Goal: Obtain resource: Download file/media

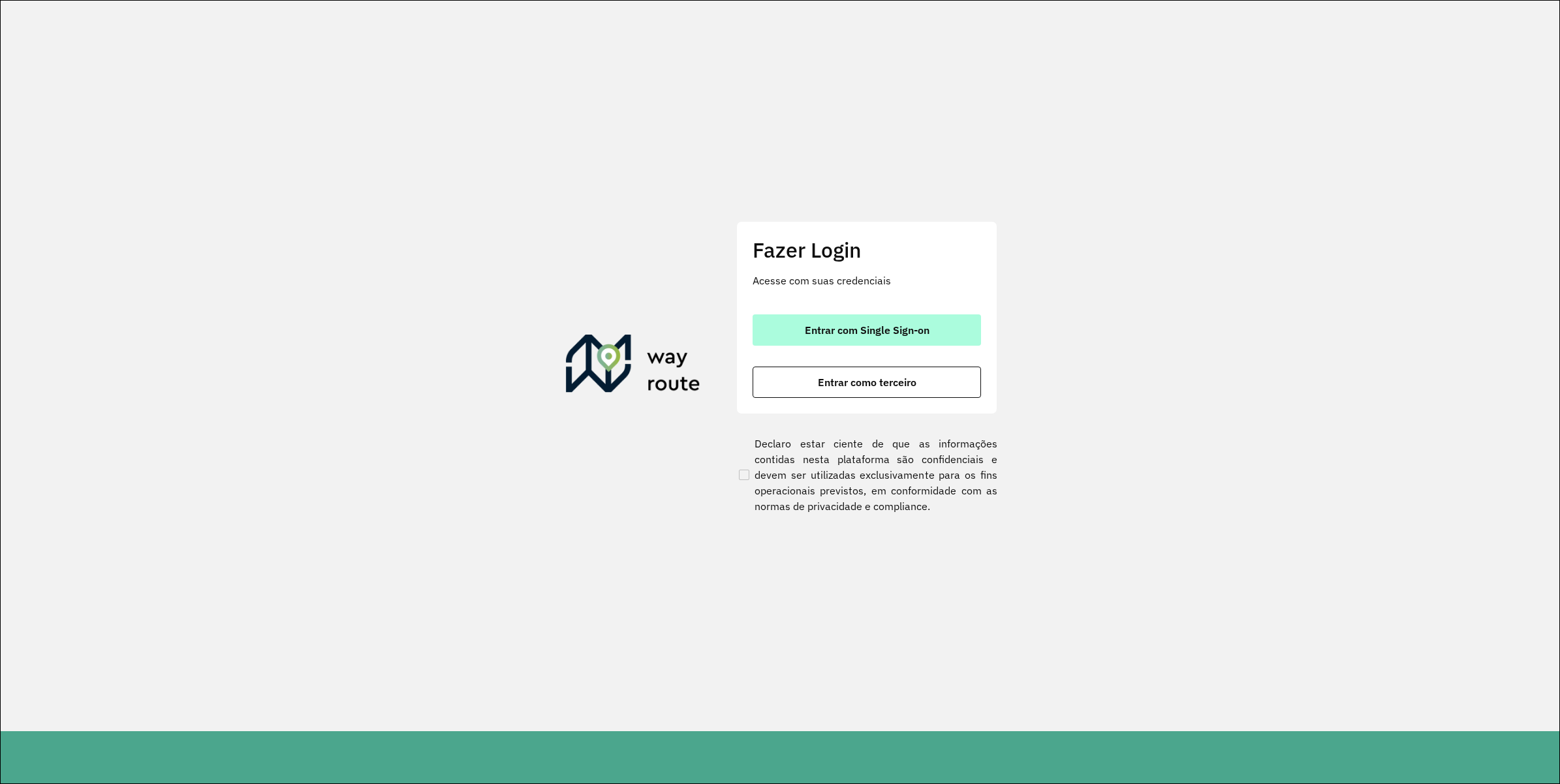
click at [783, 324] on button "Entrar com Single Sign-on" at bounding box center [867, 330] width 229 height 31
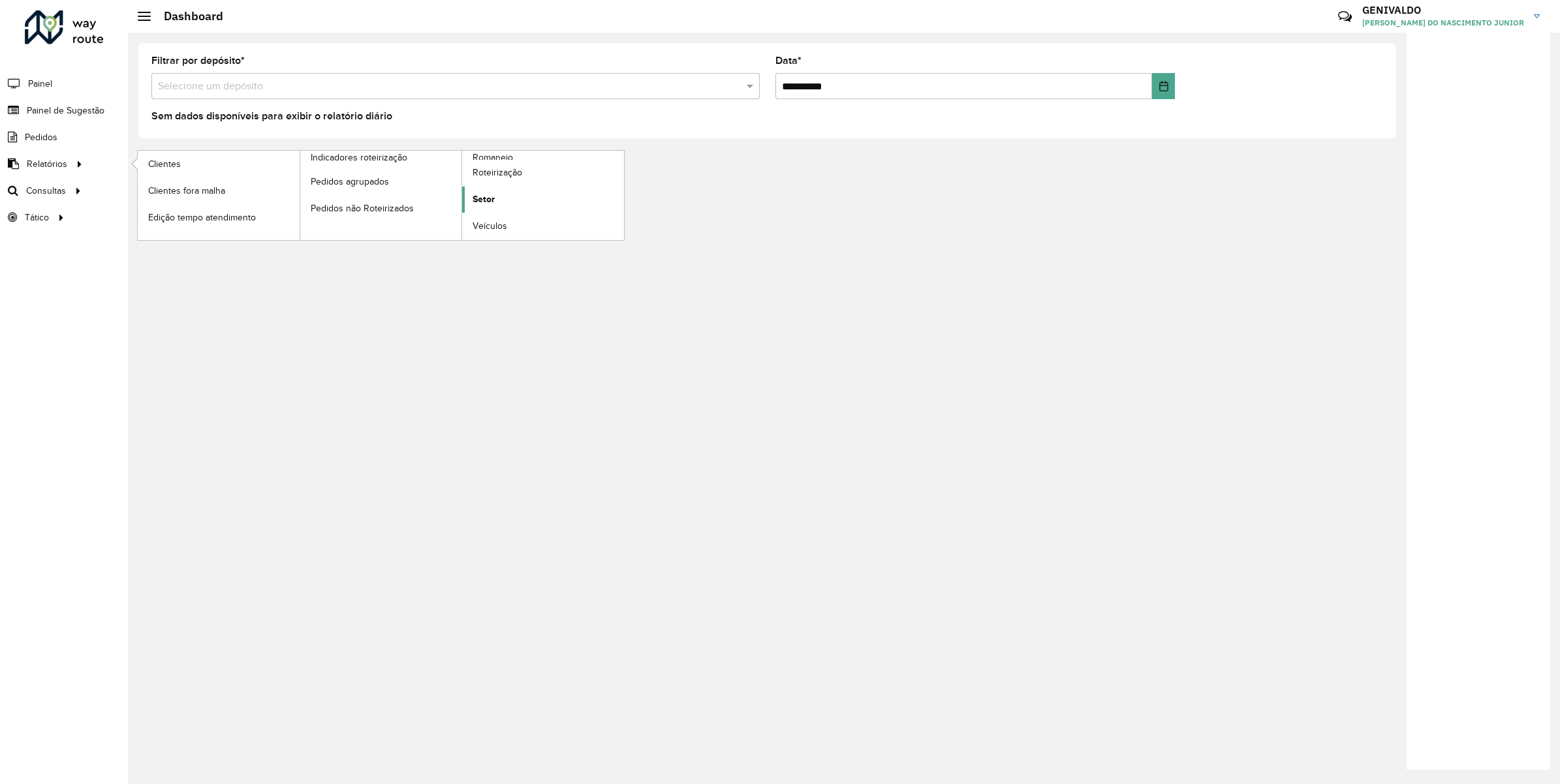
click at [490, 203] on span "Setor" at bounding box center [484, 200] width 22 height 14
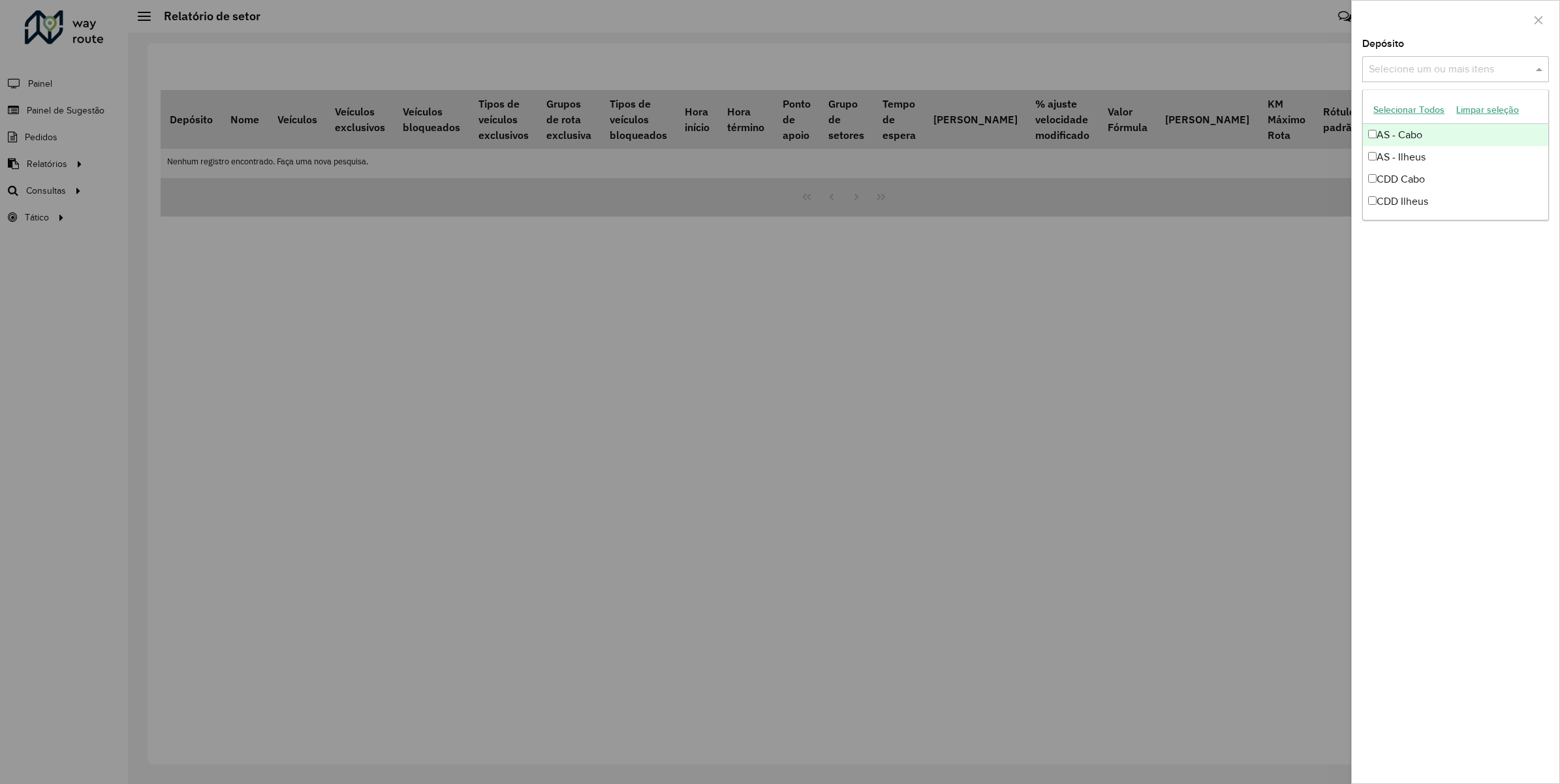
click at [1503, 76] on input "text" at bounding box center [1449, 70] width 167 height 15
click at [1434, 187] on div "CDD Cabo" at bounding box center [1455, 179] width 185 height 22
click at [1492, 348] on div "Depósito Selecione um ou mais itens CDD Cabo × × Grupo de Depósito Selecione um…" at bounding box center [1455, 411] width 207 height 744
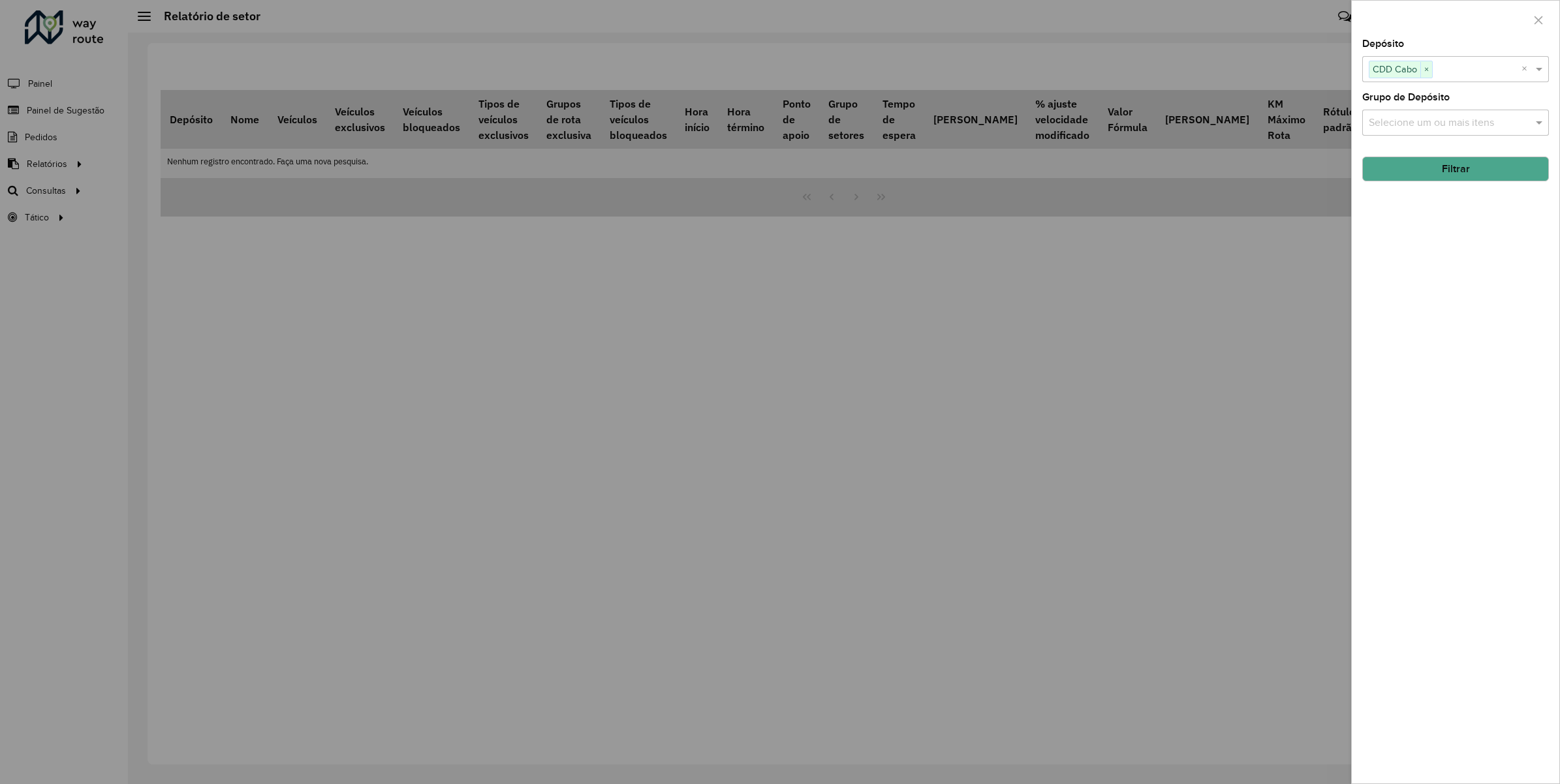
click at [1499, 168] on button "Filtrar" at bounding box center [1455, 169] width 187 height 24
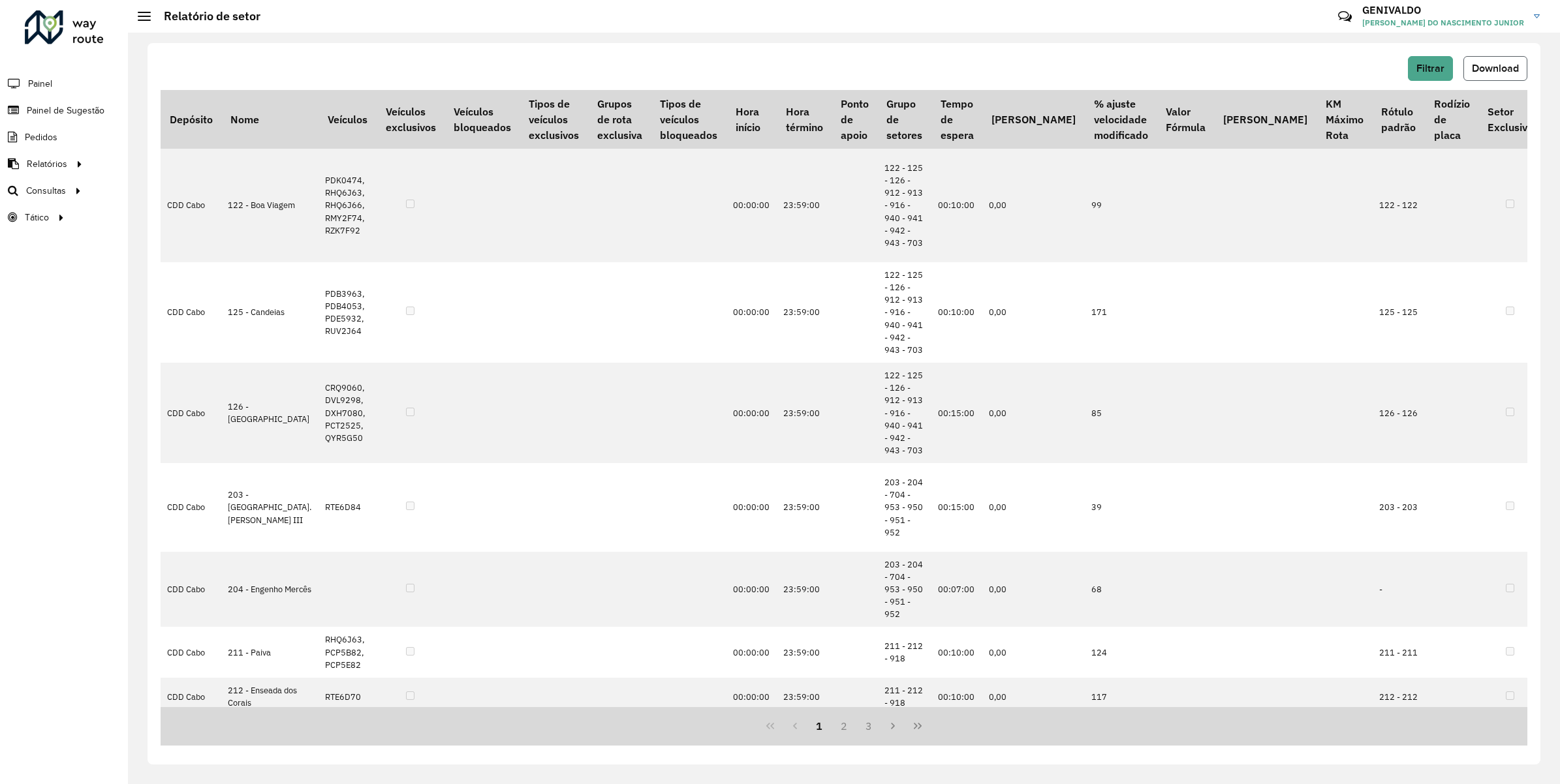
click at [1477, 60] on button "Download" at bounding box center [1496, 68] width 64 height 24
click at [73, 193] on icon at bounding box center [79, 190] width 11 height 20
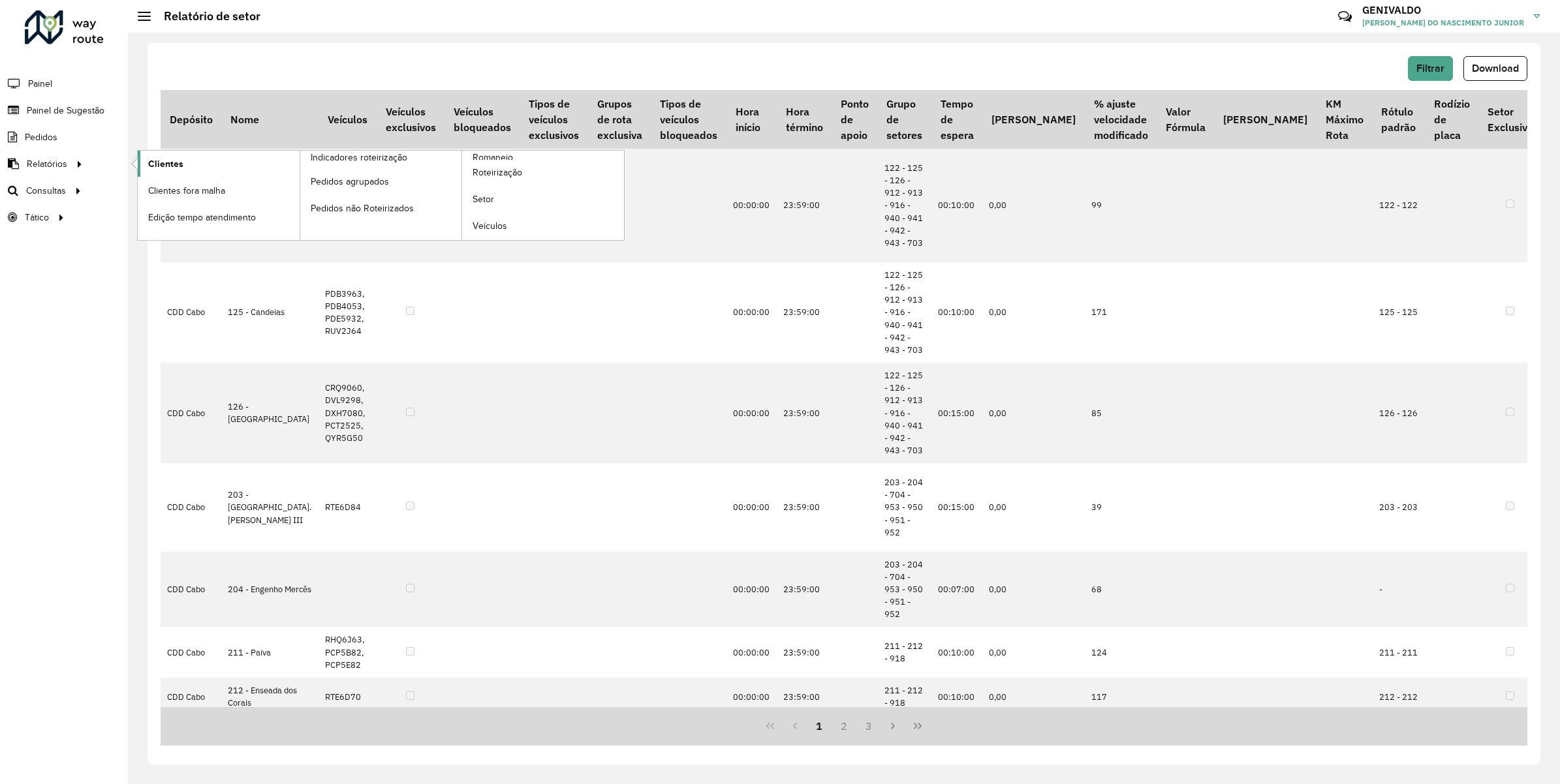
click at [151, 161] on span "Clientes" at bounding box center [166, 164] width 35 height 14
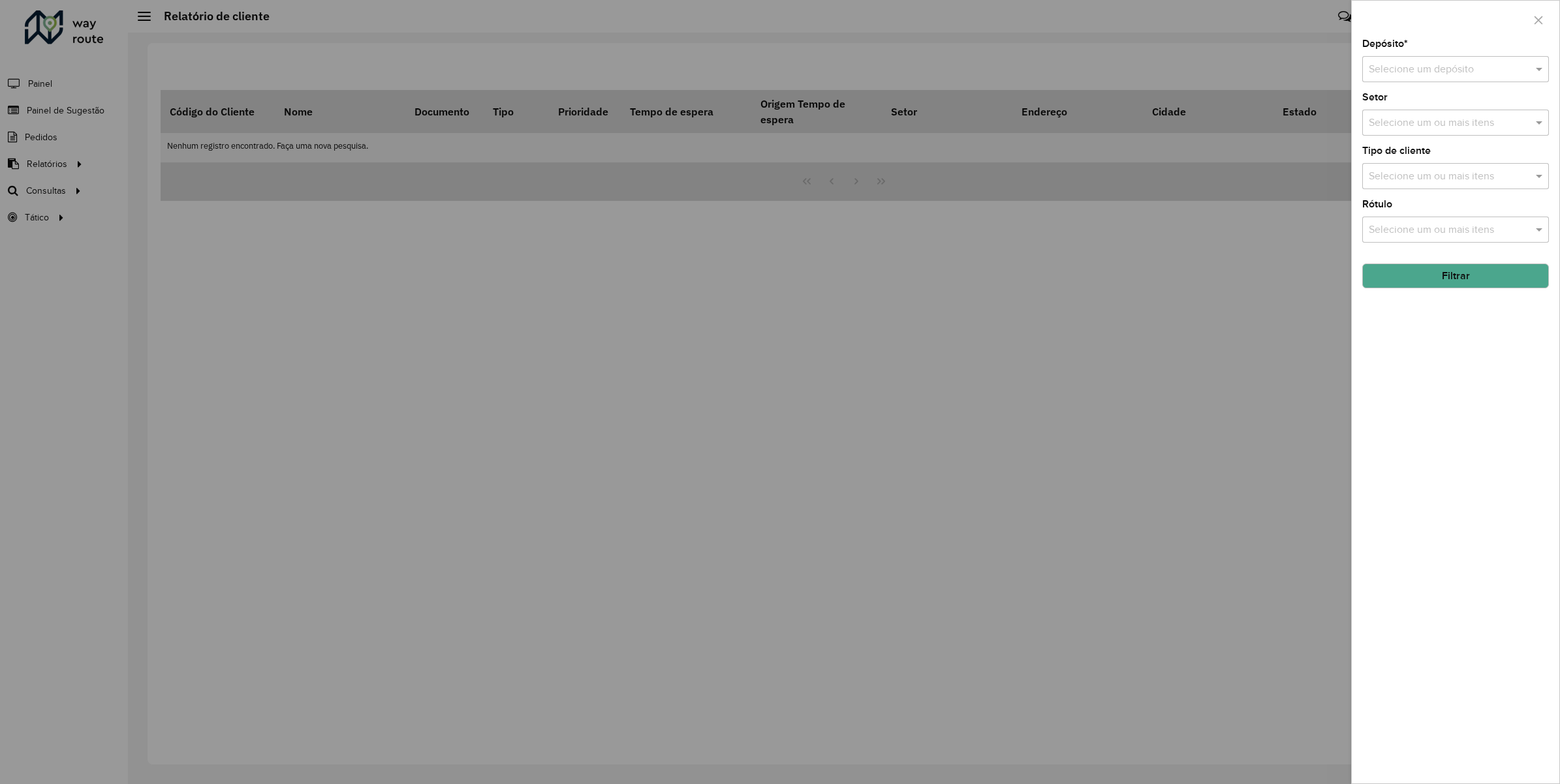
click at [1478, 70] on input "text" at bounding box center [1442, 70] width 148 height 15
click at [1467, 149] on div "CDD Cabo" at bounding box center [1455, 151] width 185 height 22
click at [1450, 281] on button "Filtrar" at bounding box center [1455, 276] width 187 height 24
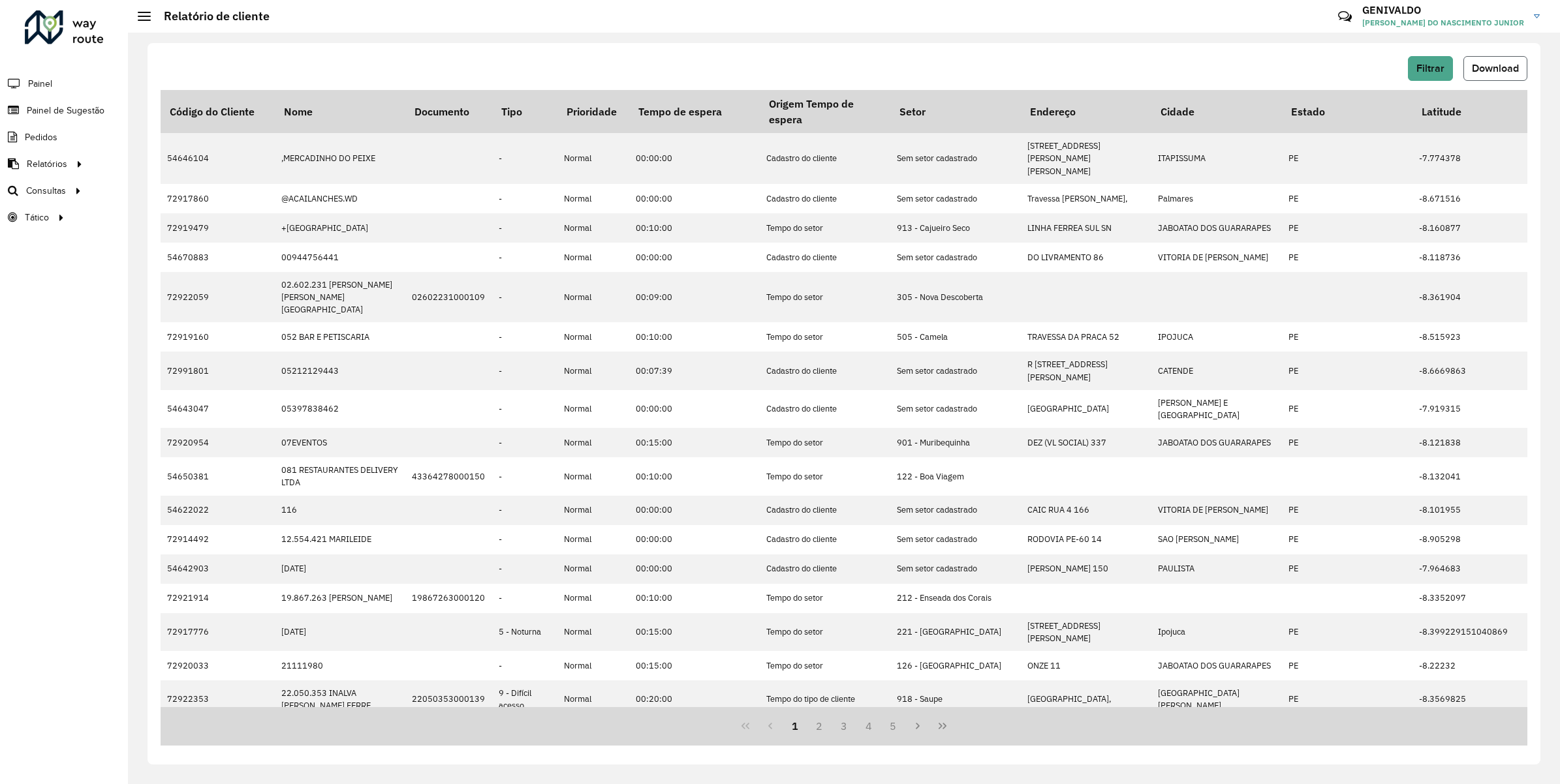
click at [1488, 66] on span "Download" at bounding box center [1495, 68] width 47 height 11
click at [582, 75] on div "Filtrar Download" at bounding box center [844, 68] width 1366 height 24
click at [1483, 65] on span "Download" at bounding box center [1495, 68] width 47 height 11
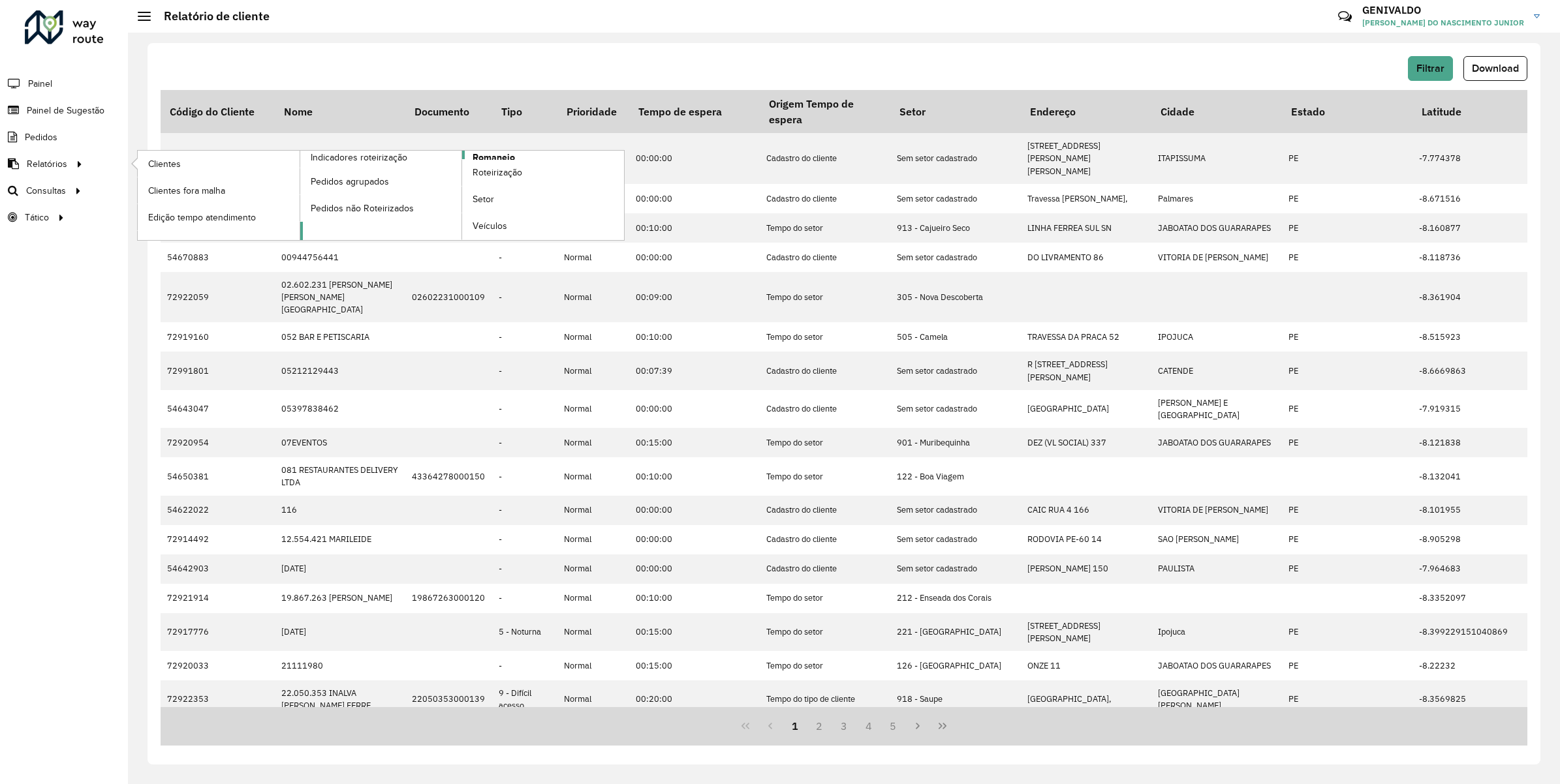
click at [481, 155] on span "Romaneio" at bounding box center [493, 158] width 42 height 14
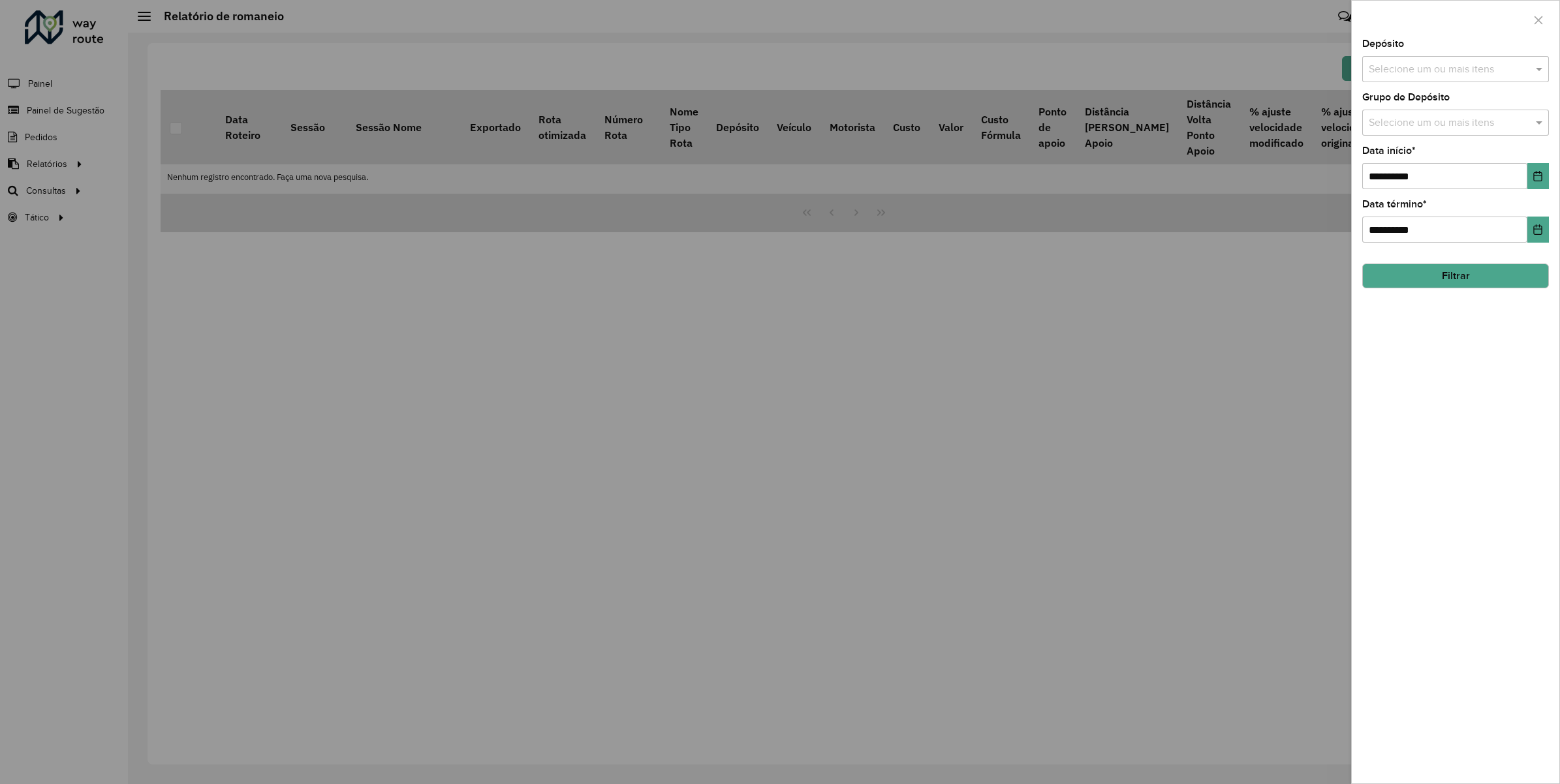
click at [1476, 70] on input "text" at bounding box center [1449, 70] width 167 height 15
click at [1433, 180] on div "CDD Cabo" at bounding box center [1455, 179] width 185 height 22
click at [1417, 335] on div "**********" at bounding box center [1455, 411] width 207 height 744
click at [1532, 180] on icon "Choose Date" at bounding box center [1538, 177] width 11 height 11
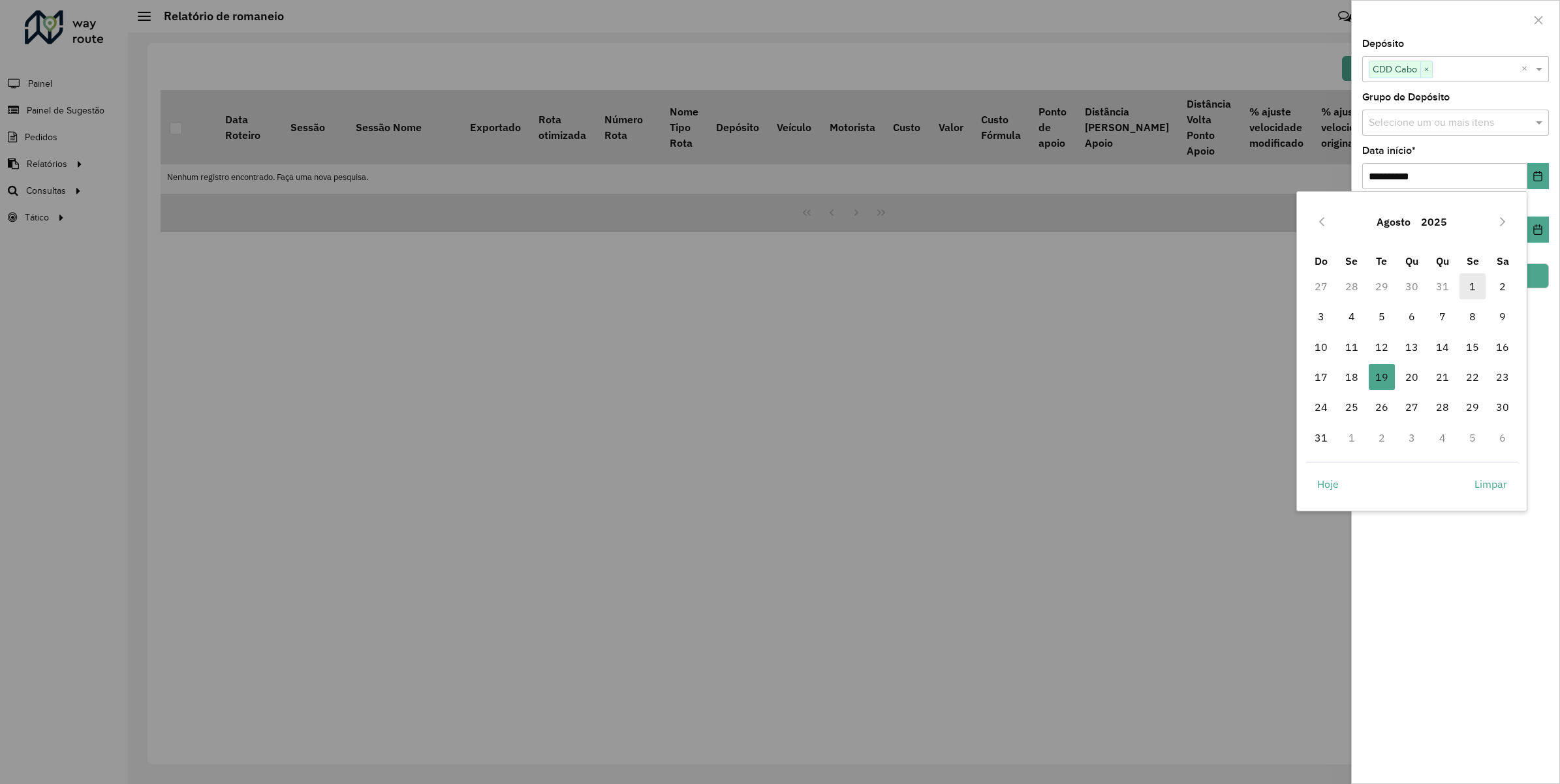
click at [1467, 281] on span "1" at bounding box center [1472, 286] width 26 height 26
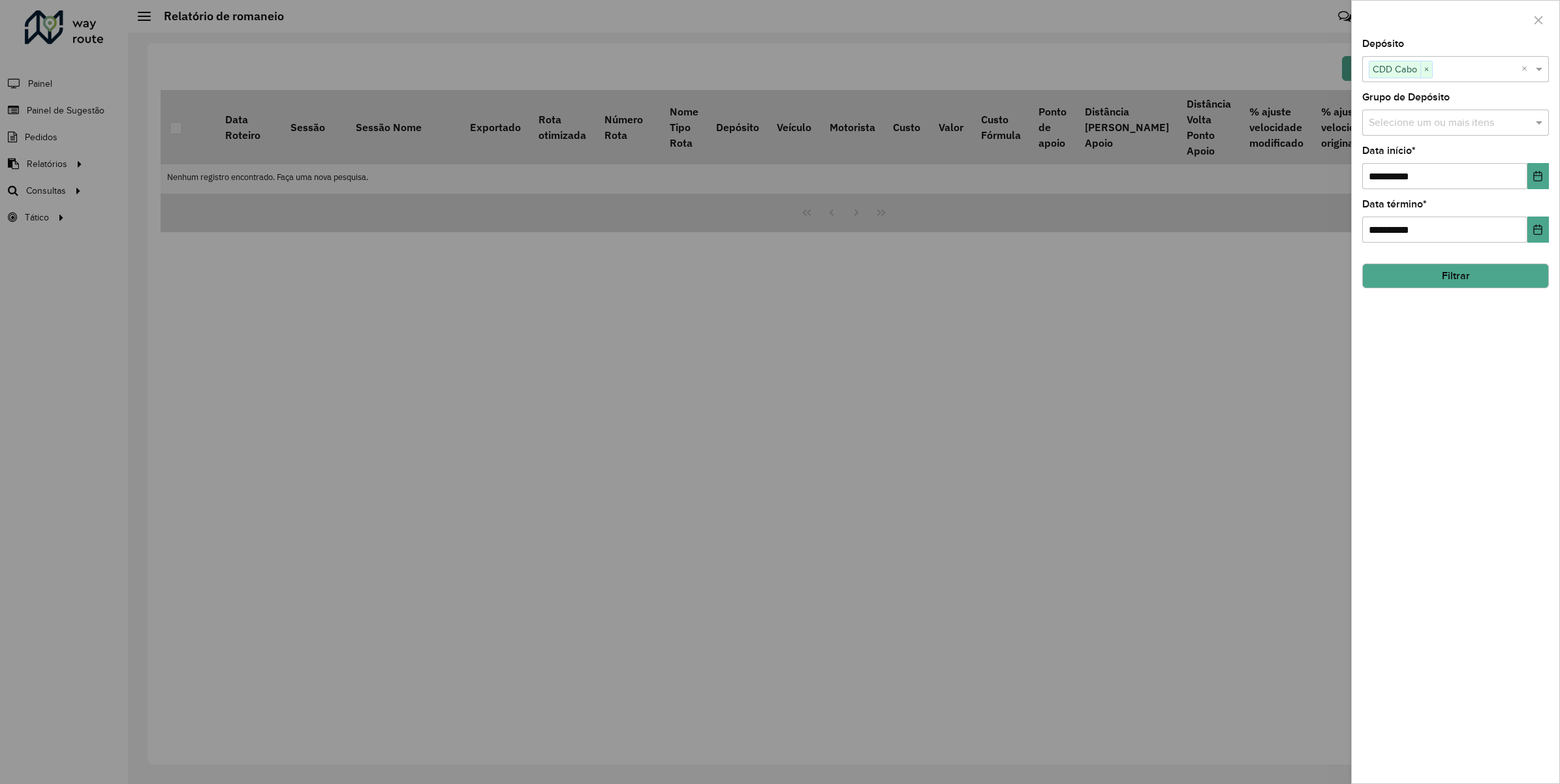
click at [1493, 460] on div "**********" at bounding box center [1455, 411] width 207 height 744
click at [1537, 233] on icon "Choose Date" at bounding box center [1538, 229] width 11 height 11
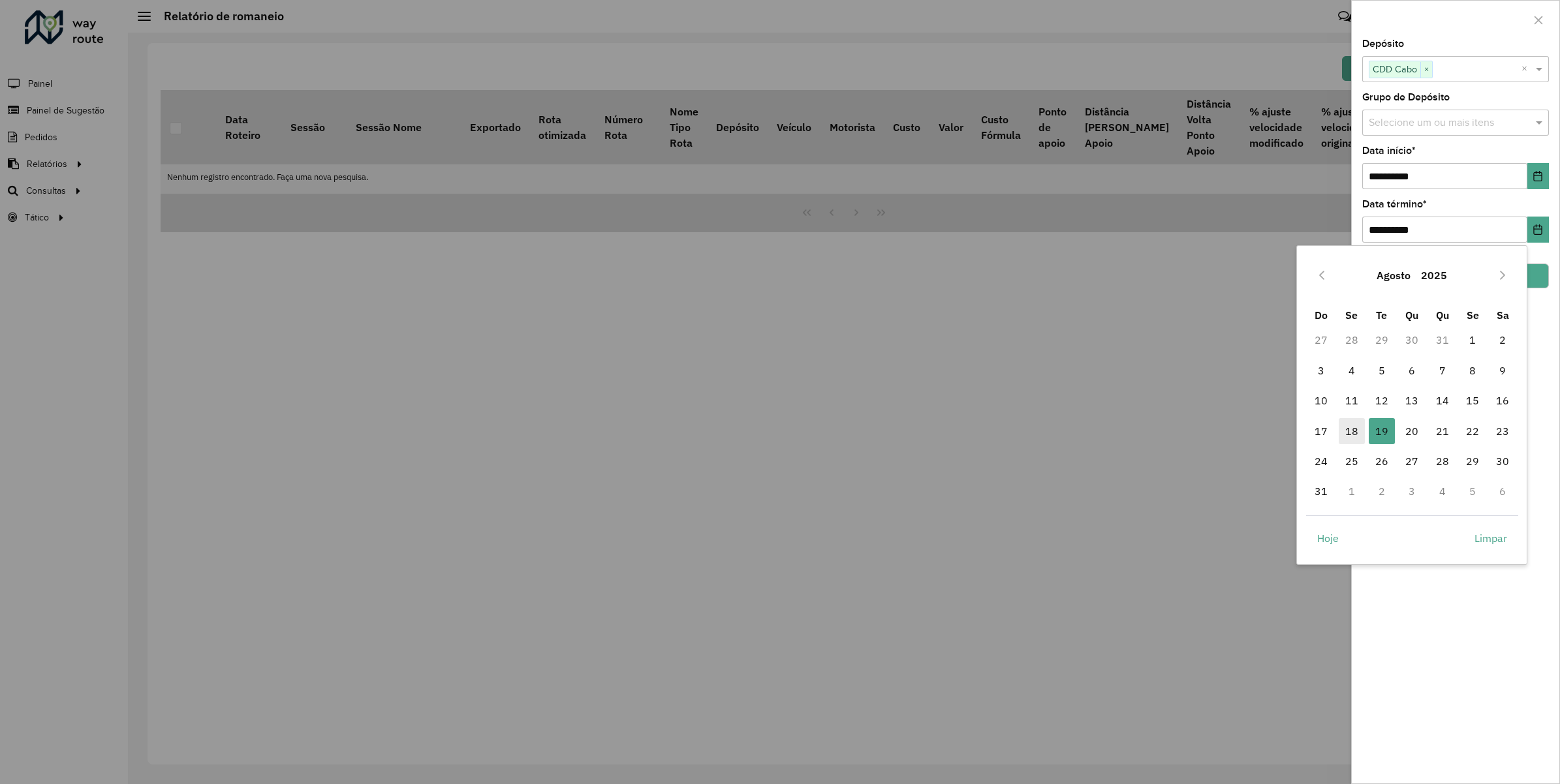
click at [1354, 433] on span "18" at bounding box center [1352, 431] width 26 height 26
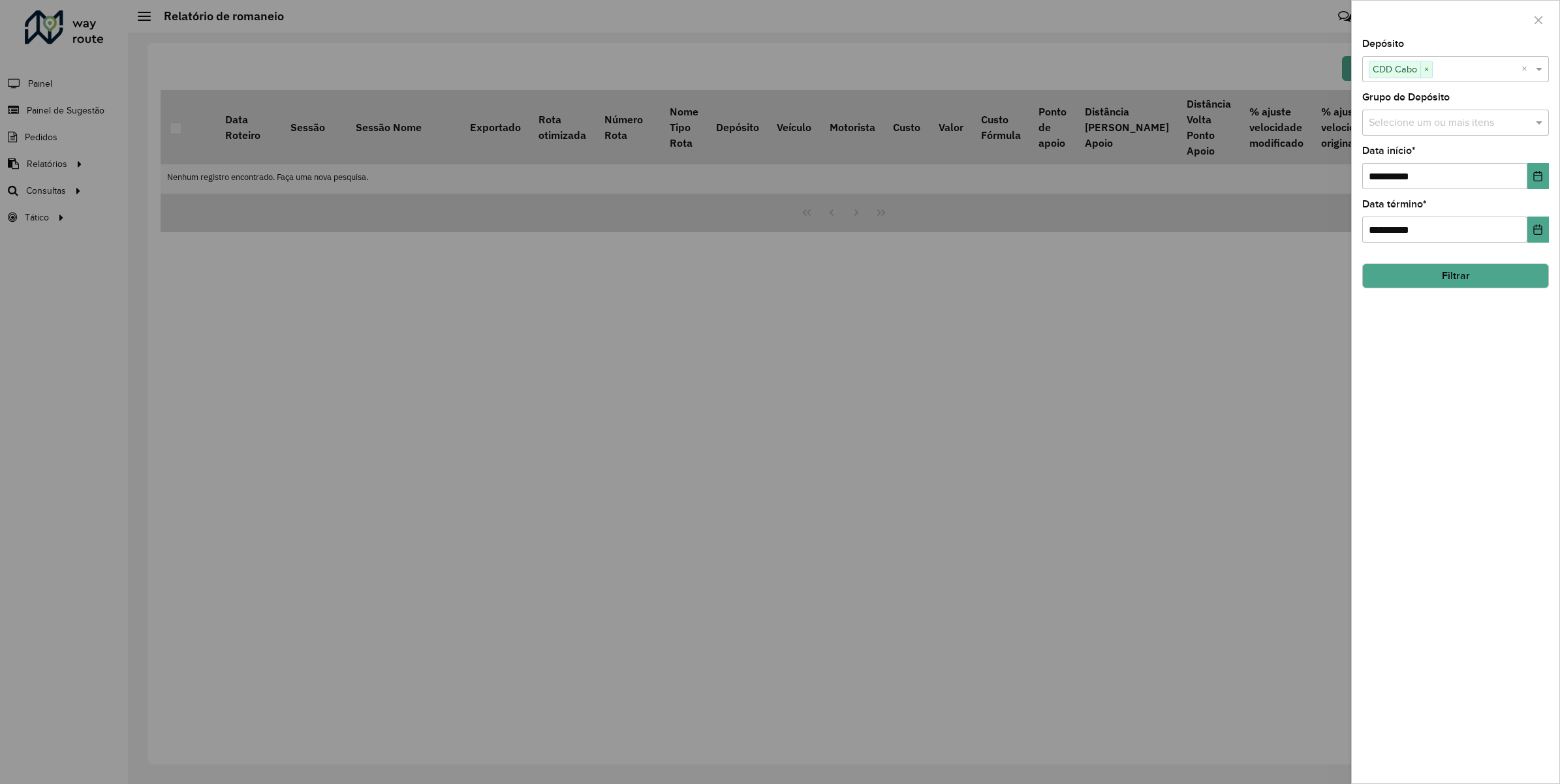
click at [1454, 408] on div "**********" at bounding box center [1455, 411] width 207 height 744
click at [1465, 275] on button "Filtrar" at bounding box center [1455, 276] width 187 height 24
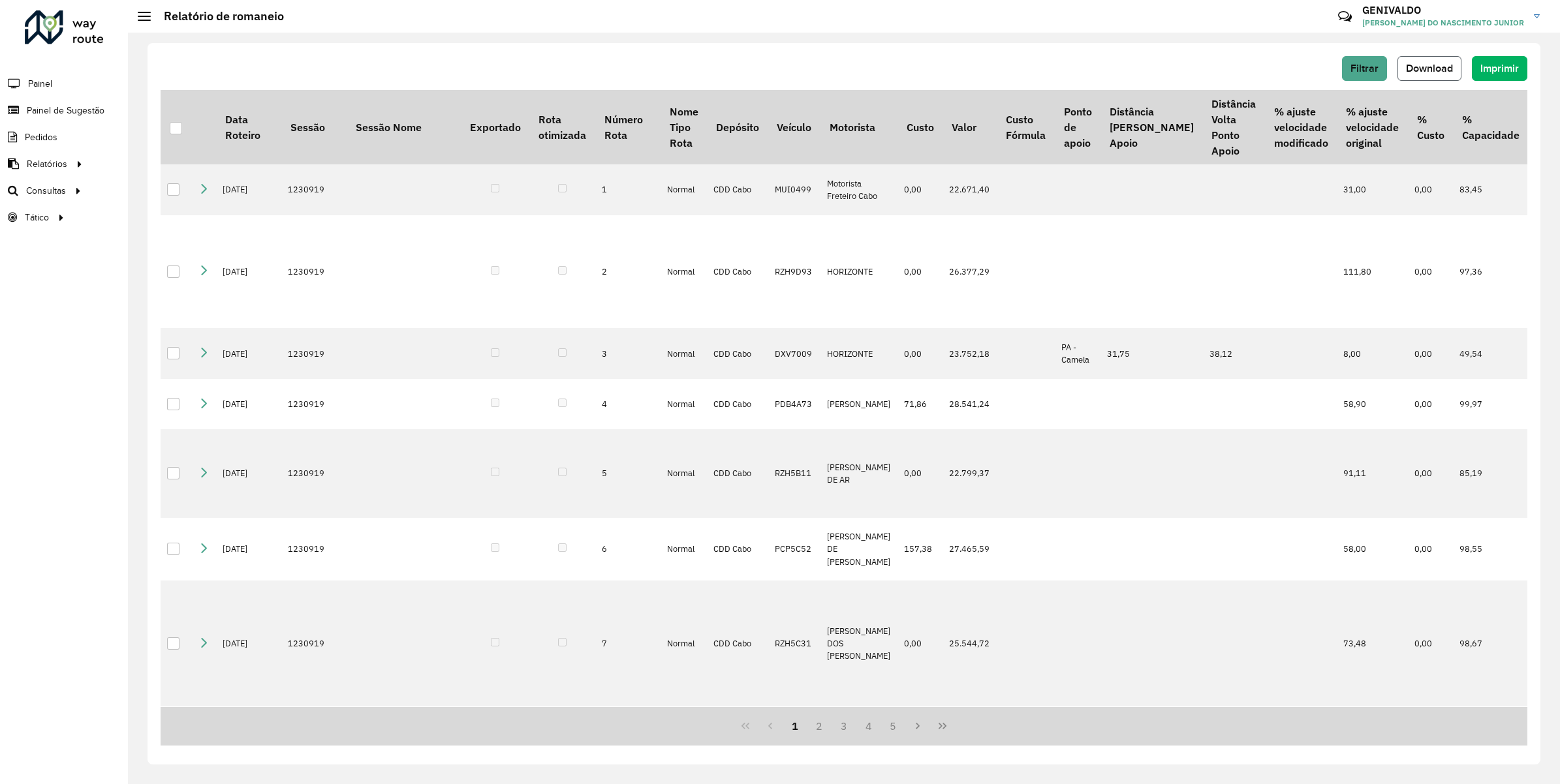
click at [1446, 69] on span "Download" at bounding box center [1429, 68] width 47 height 11
